Goal: Transaction & Acquisition: Book appointment/travel/reservation

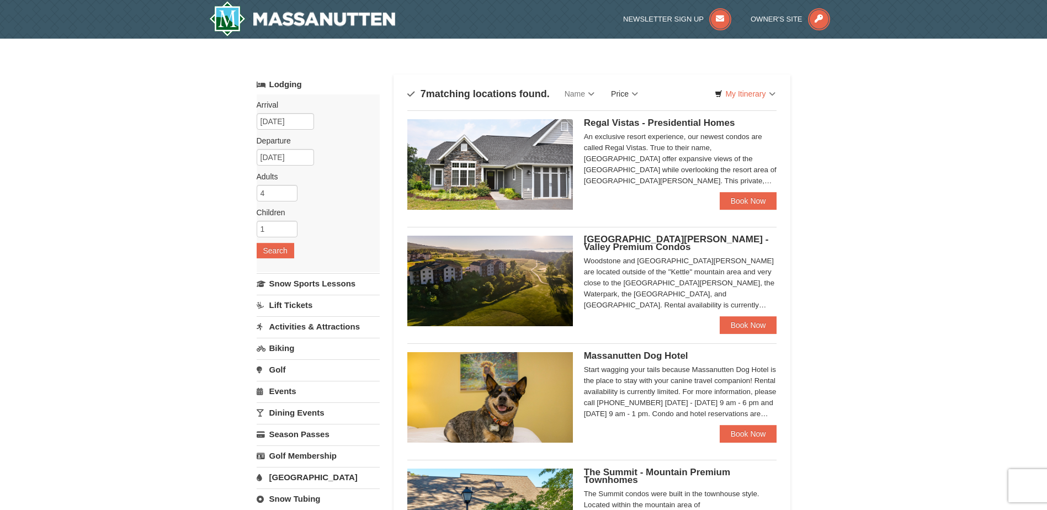
click at [633, 95] on link "Price" at bounding box center [625, 94] width 44 height 22
click at [646, 119] on link "Price (Low to High)" at bounding box center [647, 116] width 88 height 14
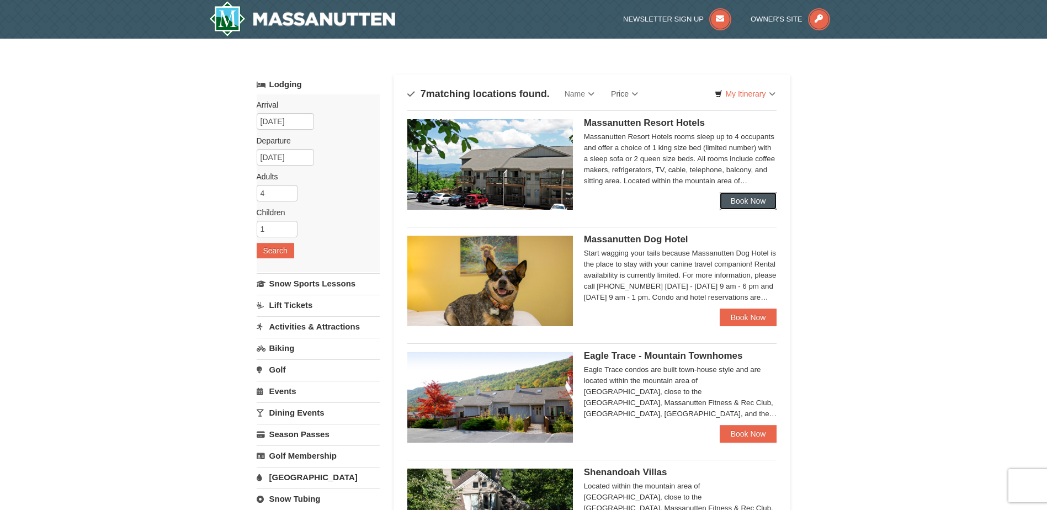
click at [756, 200] on link "Book Now" at bounding box center [748, 201] width 57 height 18
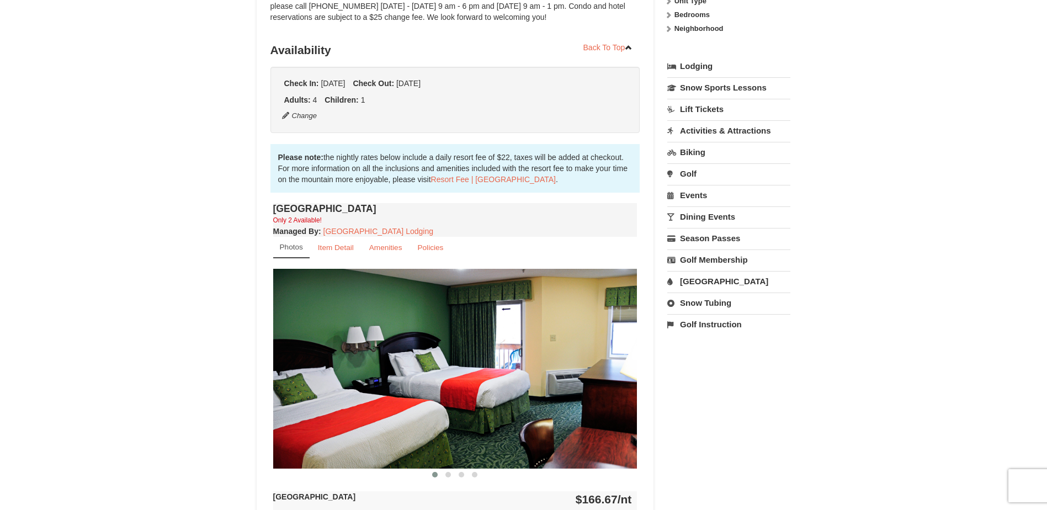
scroll to position [166, 0]
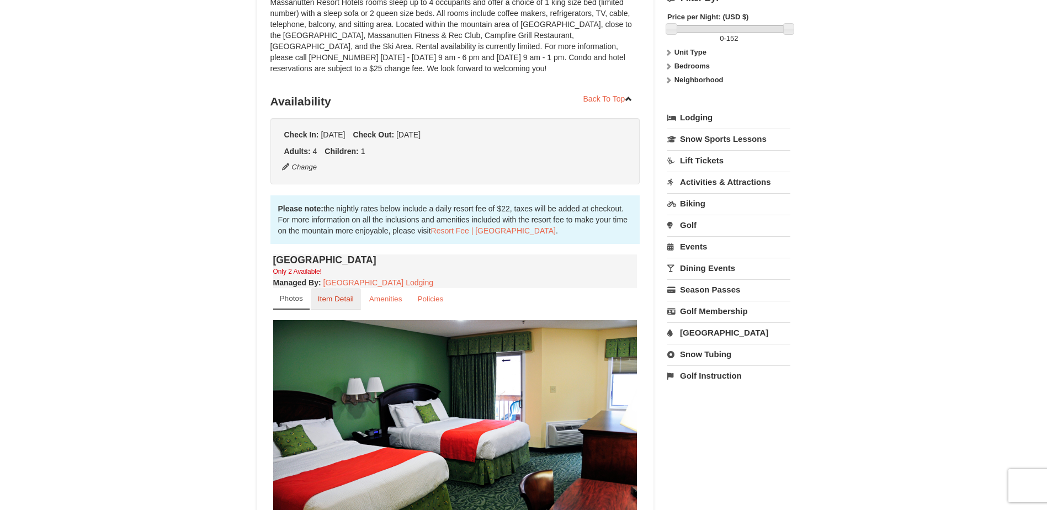
click at [346, 301] on small "Item Detail" at bounding box center [336, 299] width 36 height 8
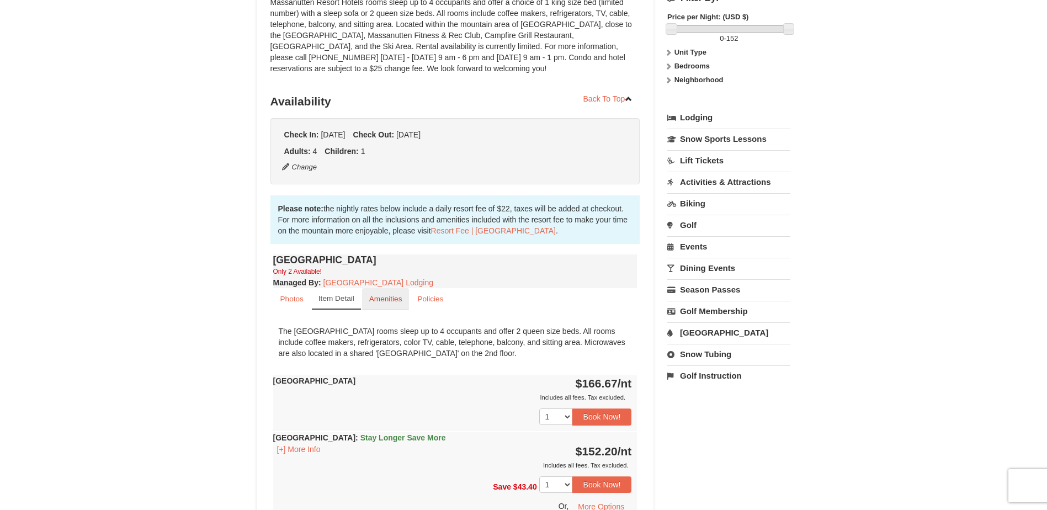
click at [390, 301] on small "Amenities" at bounding box center [385, 299] width 33 height 8
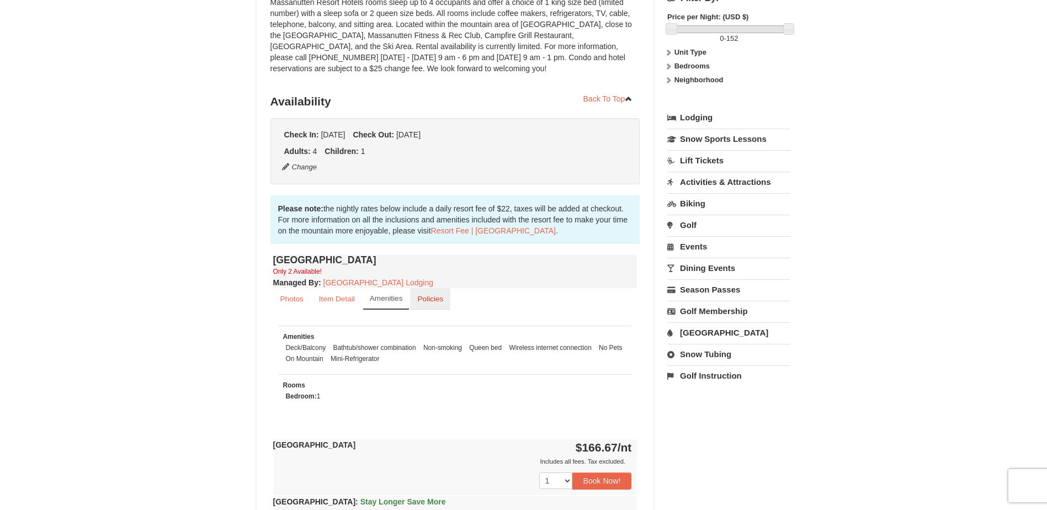
click at [436, 301] on small "Policies" at bounding box center [430, 299] width 26 height 8
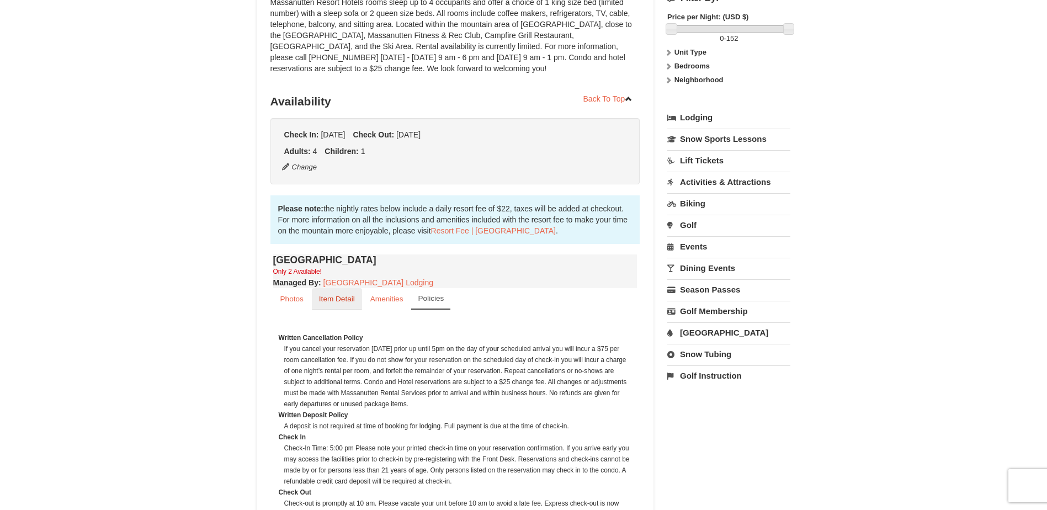
click at [344, 297] on small "Item Detail" at bounding box center [337, 299] width 36 height 8
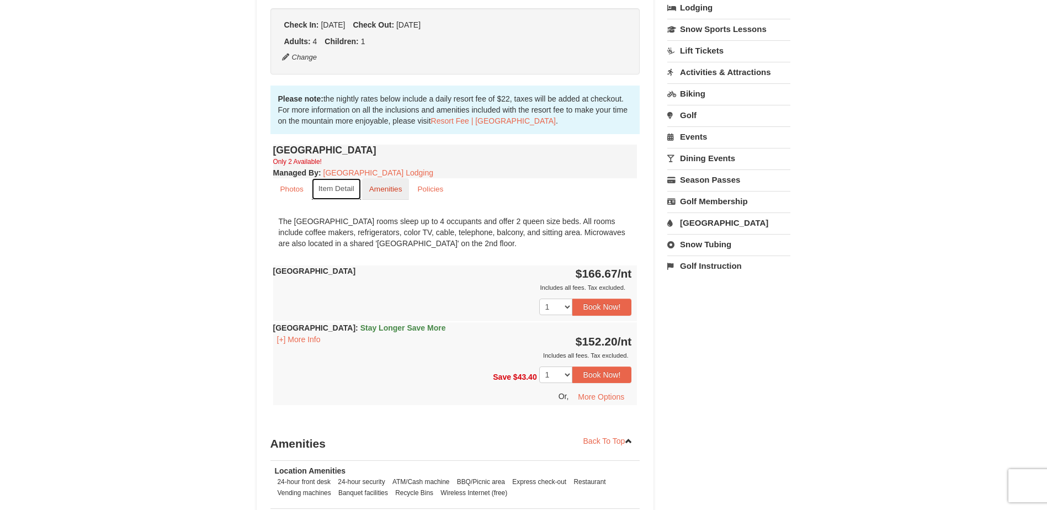
scroll to position [276, 0]
click at [566, 307] on select "1 2" at bounding box center [555, 306] width 33 height 17
select select "2"
click at [539, 298] on select "1 2" at bounding box center [555, 306] width 33 height 17
click at [605, 307] on button "Book Now!" at bounding box center [602, 306] width 60 height 17
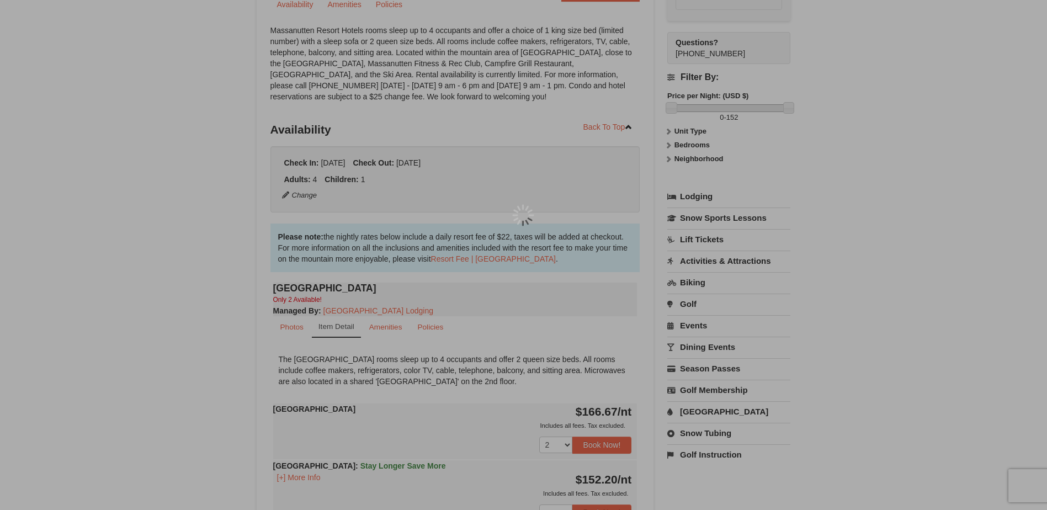
scroll to position [108, 0]
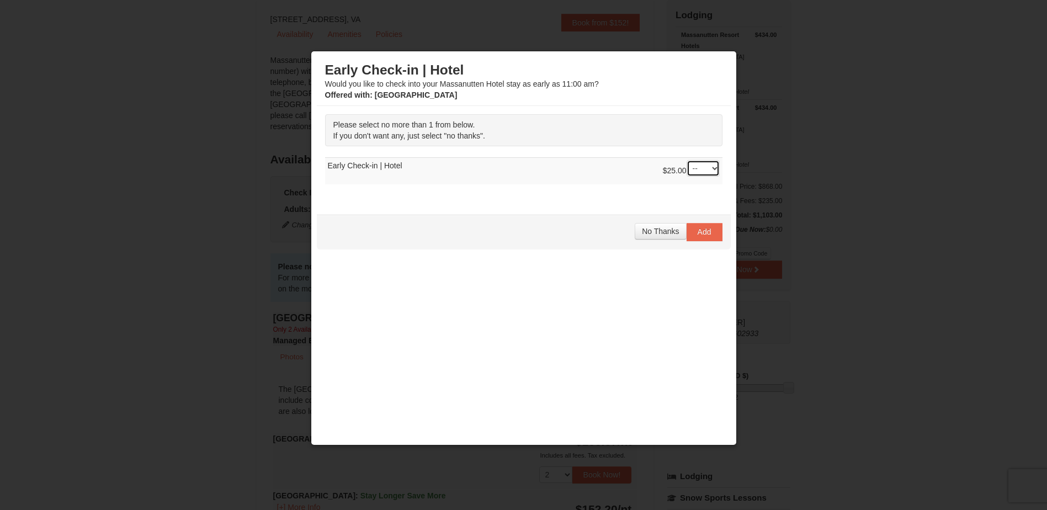
click at [707, 169] on select "-- 01" at bounding box center [703, 168] width 33 height 17
click at [635, 231] on button "No Thanks" at bounding box center [660, 231] width 51 height 17
click at [647, 232] on span "No Thanks" at bounding box center [660, 231] width 37 height 9
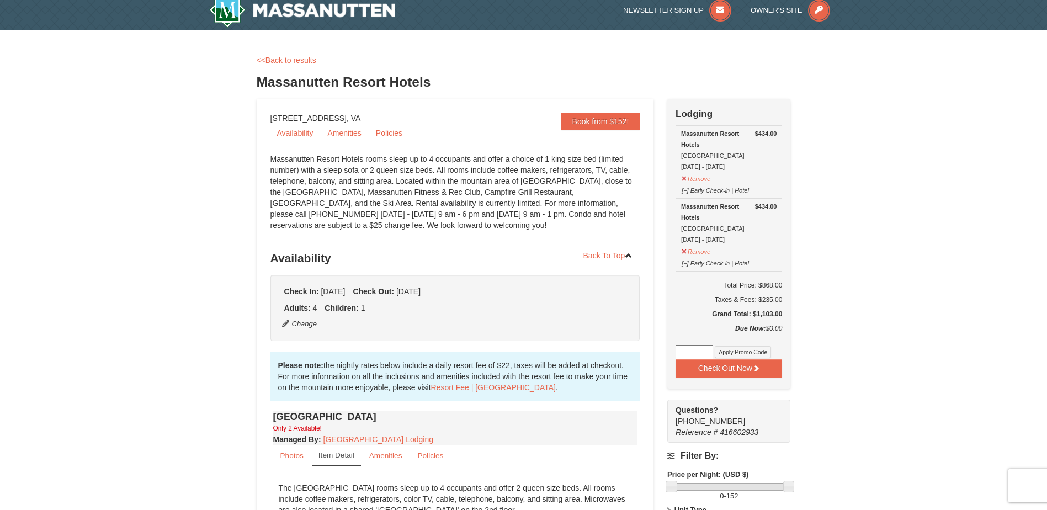
scroll to position [0, 0]
